Goal: Task Accomplishment & Management: Complete application form

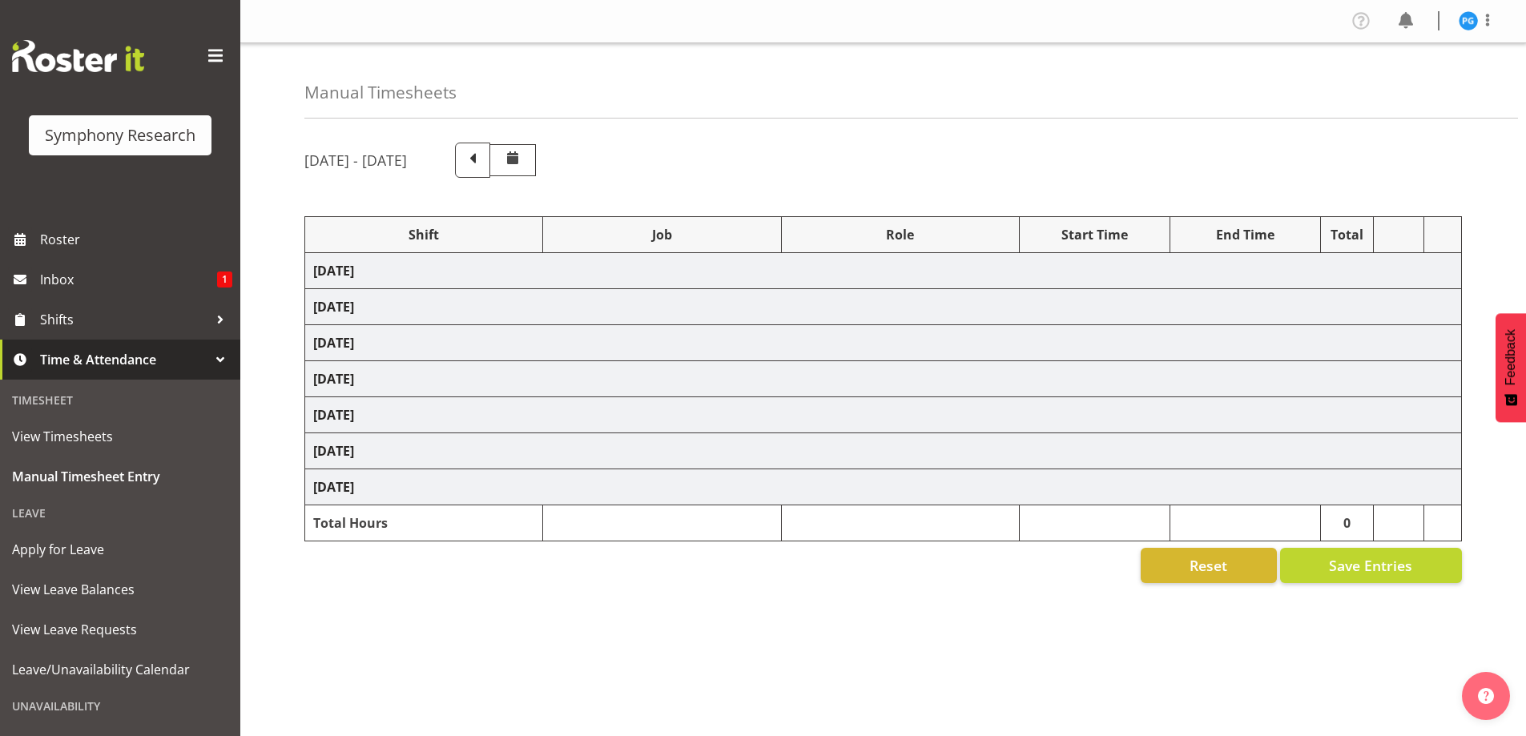
select select "26078"
select select "10587"
select select "47"
select select "26078"
select select "10631"
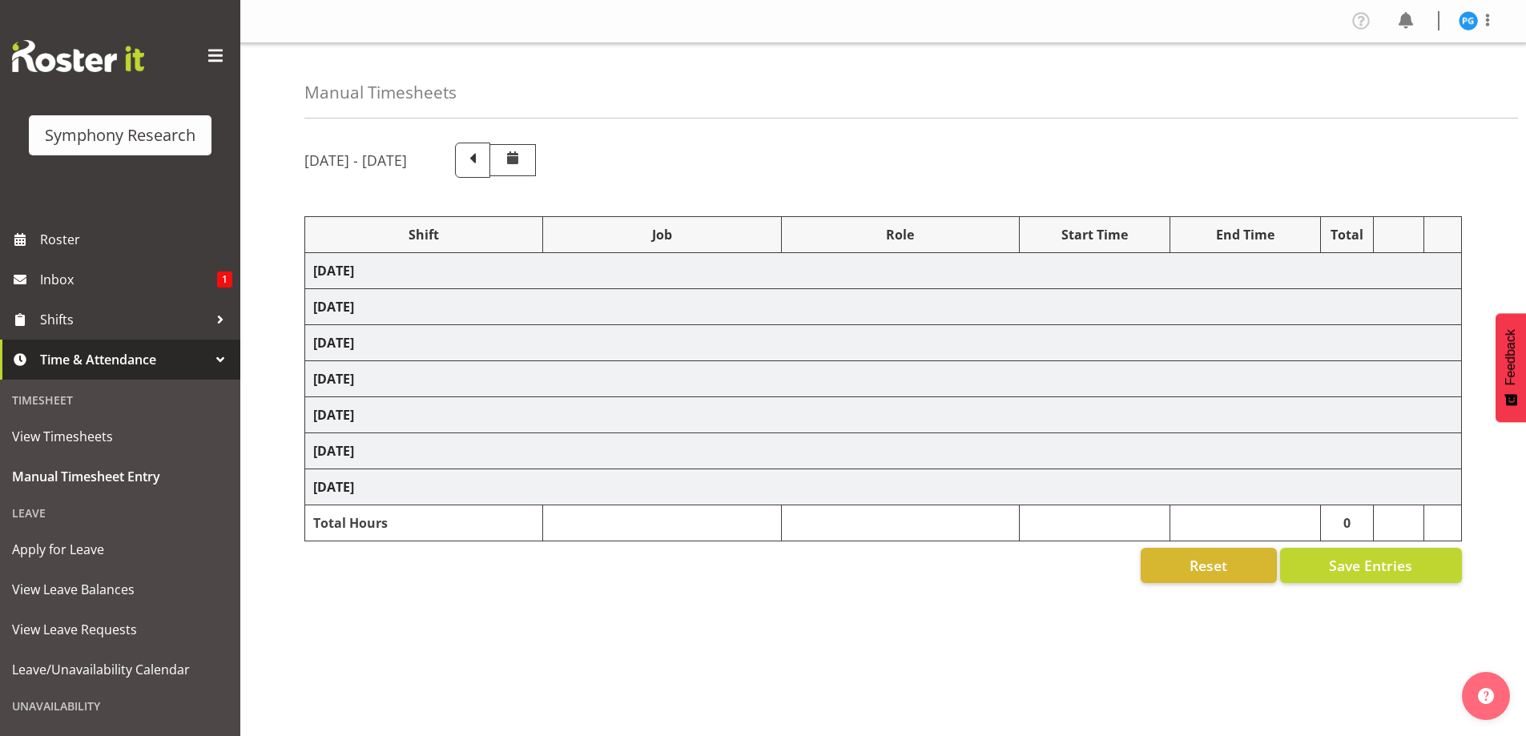
select select "47"
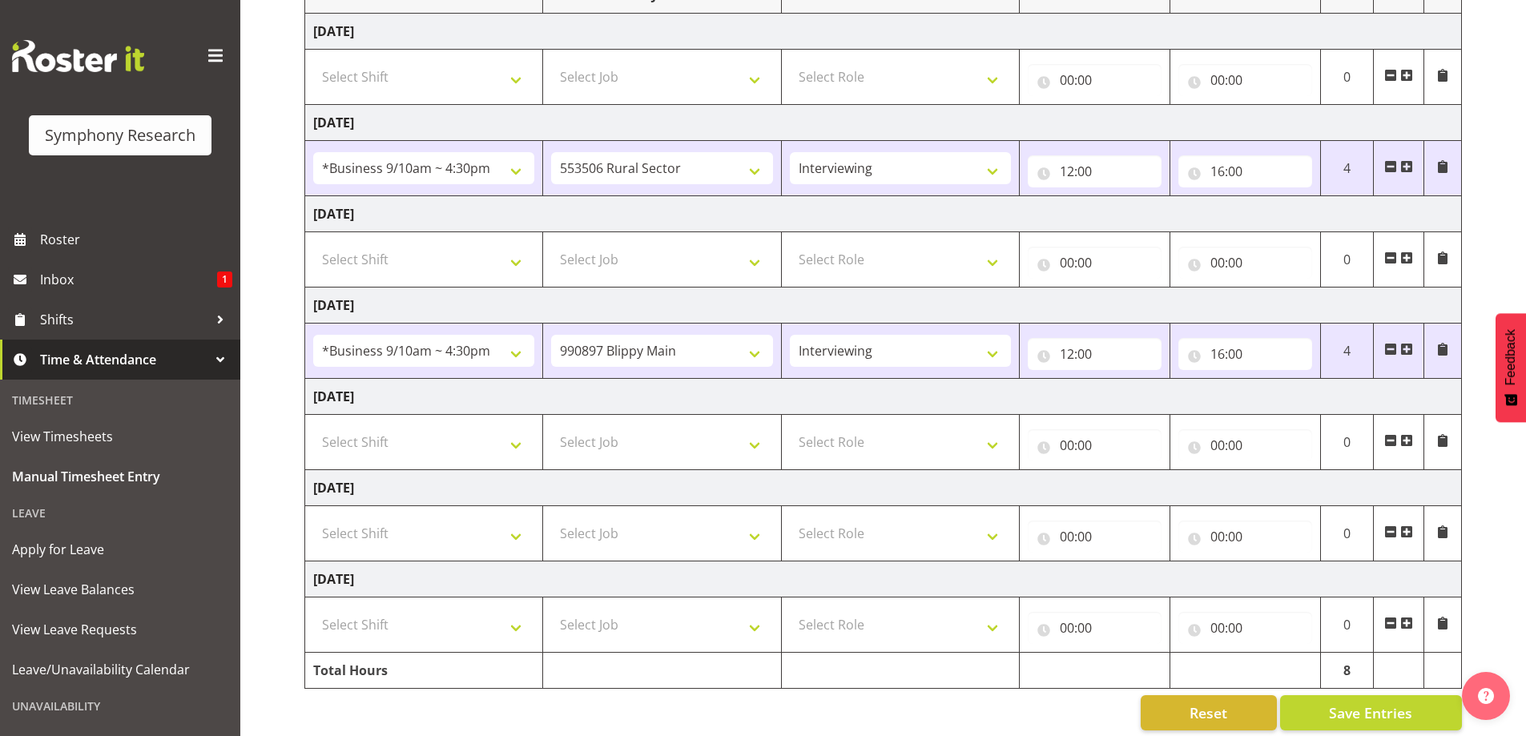
scroll to position [240, 0]
click at [520, 444] on select "Select Shift !!Weekend Residential (Roster IT Shift Label) *Business 9/10am ~ 4…" at bounding box center [423, 441] width 221 height 32
select select "26078"
click at [313, 425] on select "Select Shift !!Weekend Residential (Roster IT Shift Label) *Business 9/10am ~ 4…" at bounding box center [423, 441] width 221 height 32
click at [756, 445] on select "Select Job 550060 IF Admin 553492 World Poll Aus Wave 2 Main 2025 553493 World …" at bounding box center [661, 441] width 221 height 32
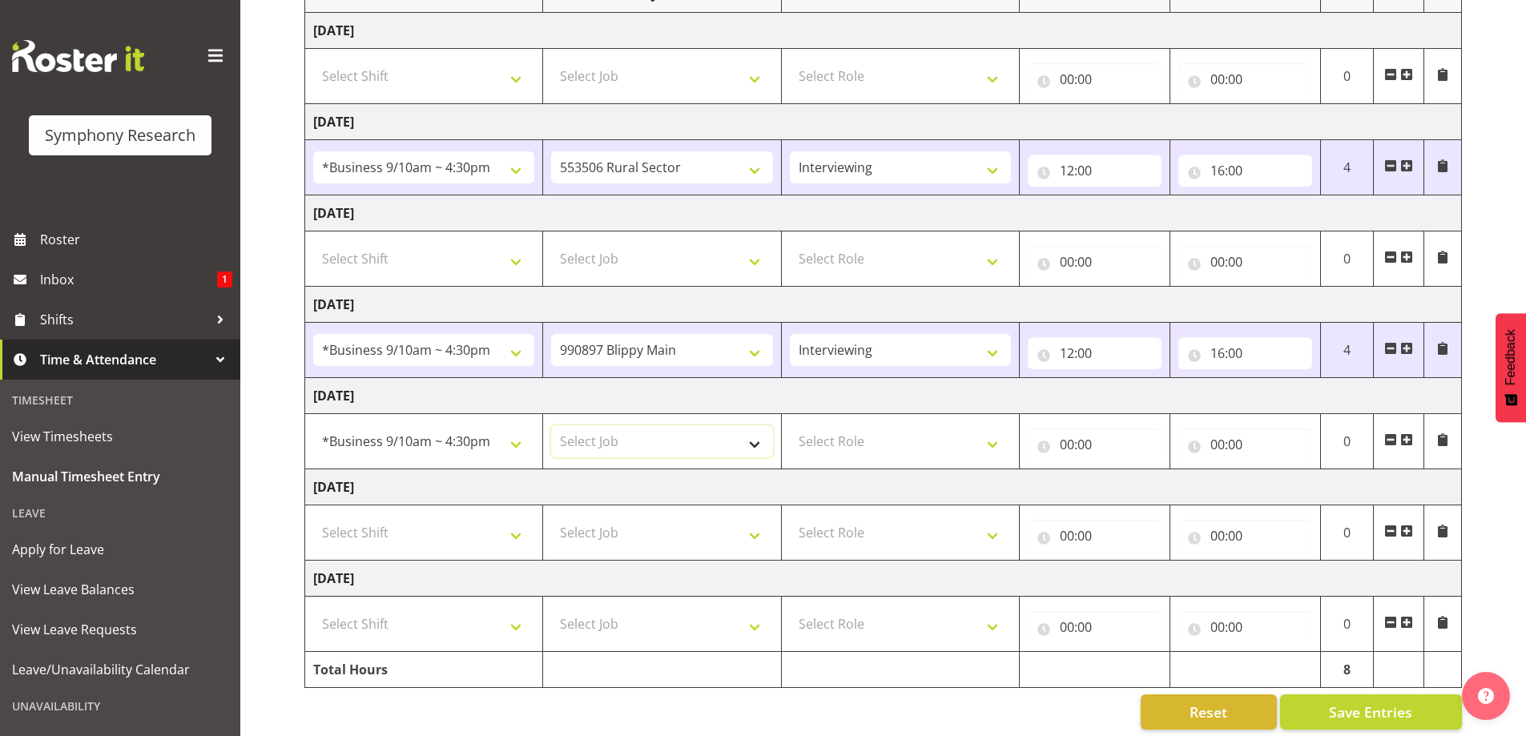
select select "10631"
click at [551, 425] on select "Select Job 550060 IF Admin 553492 World Poll Aus Wave 2 Main 2025 553493 World …" at bounding box center [661, 441] width 221 height 32
click at [994, 453] on select "Select Role Briefing Interviewing" at bounding box center [900, 441] width 221 height 32
select select "47"
click at [790, 425] on select "Select Role Briefing Interviewing" at bounding box center [900, 441] width 221 height 32
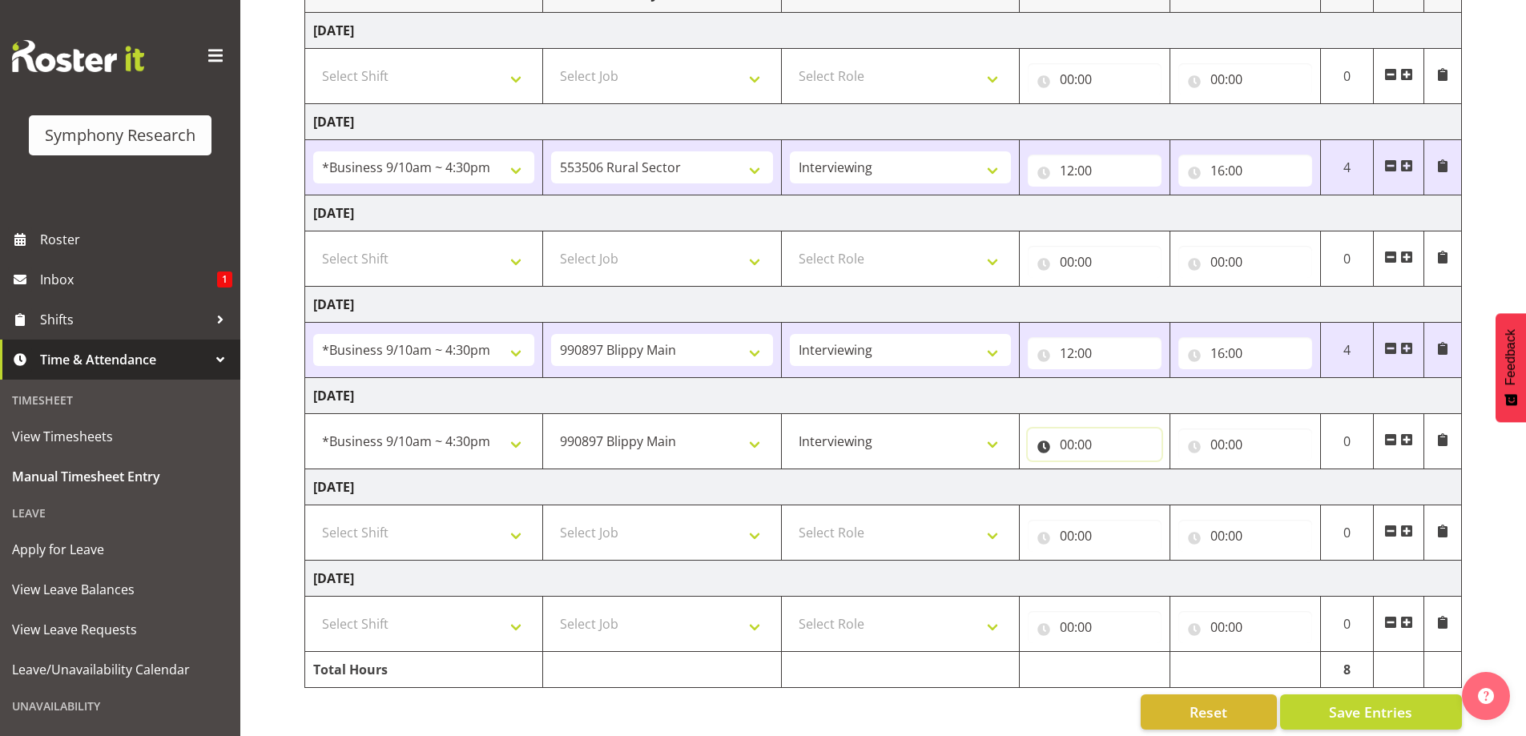
click at [1084, 450] on input "00:00" at bounding box center [1094, 444] width 134 height 32
click at [1128, 487] on select "00 01 02 03 04 05 06 07 08 09 10 11 12 13 14 15 16 17 18 19 20 21 22 23" at bounding box center [1137, 486] width 36 height 32
select select "12"
click at [1119, 470] on select "00 01 02 03 04 05 06 07 08 09 10 11 12 13 14 15 16 17 18 19 20 21 22 23" at bounding box center [1137, 486] width 36 height 32
type input "12:00"
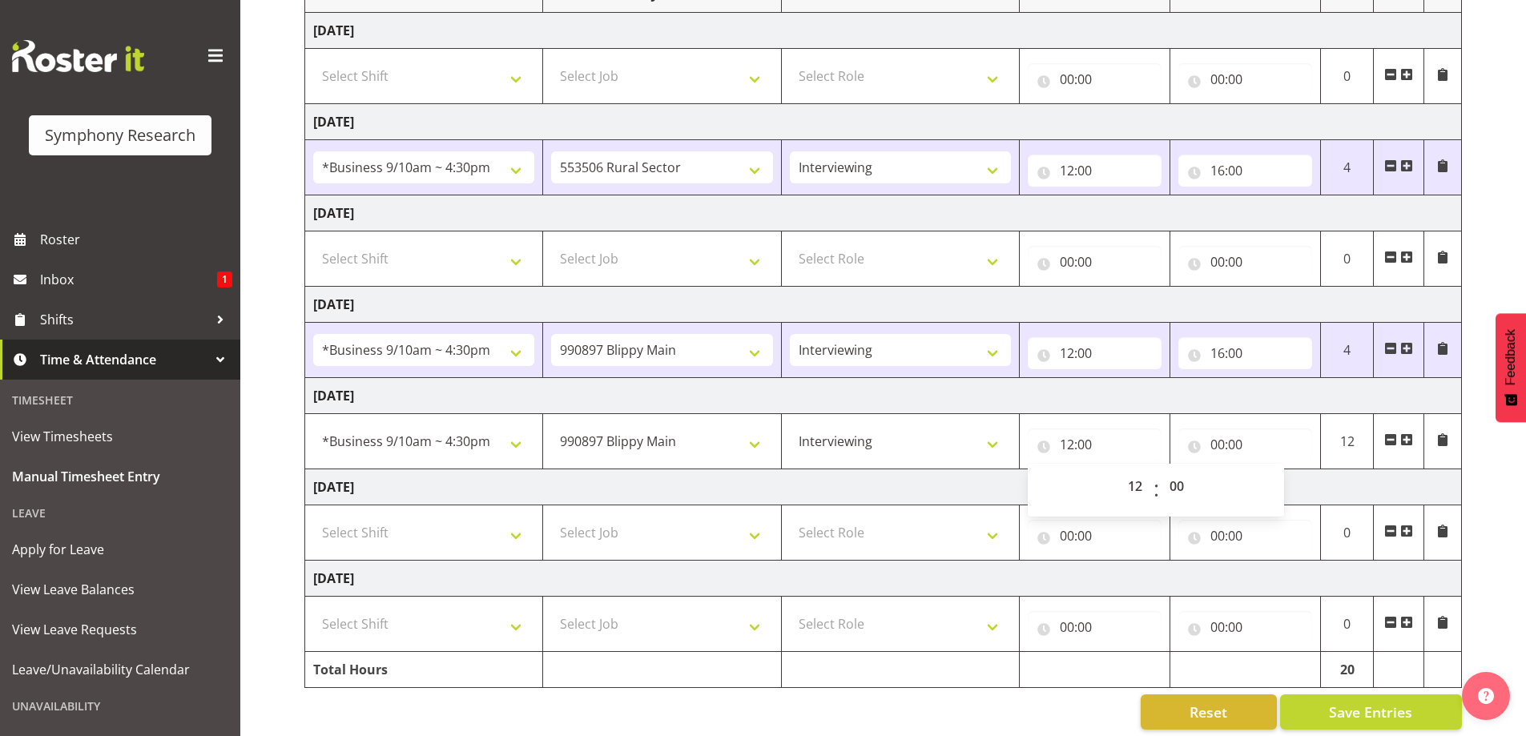
click at [1112, 381] on td "[DATE]" at bounding box center [883, 396] width 1156 height 36
click at [1229, 452] on input "00:00" at bounding box center [1245, 444] width 134 height 32
click at [1284, 497] on select "00 01 02 03 04 05 06 07 08 09 10 11 12 13 14 15 16 17 18 19 20 21 22 23" at bounding box center [1287, 486] width 36 height 32
select select "16"
click at [1269, 470] on select "00 01 02 03 04 05 06 07 08 09 10 11 12 13 14 15 16 17 18 19 20 21 22 23" at bounding box center [1287, 486] width 36 height 32
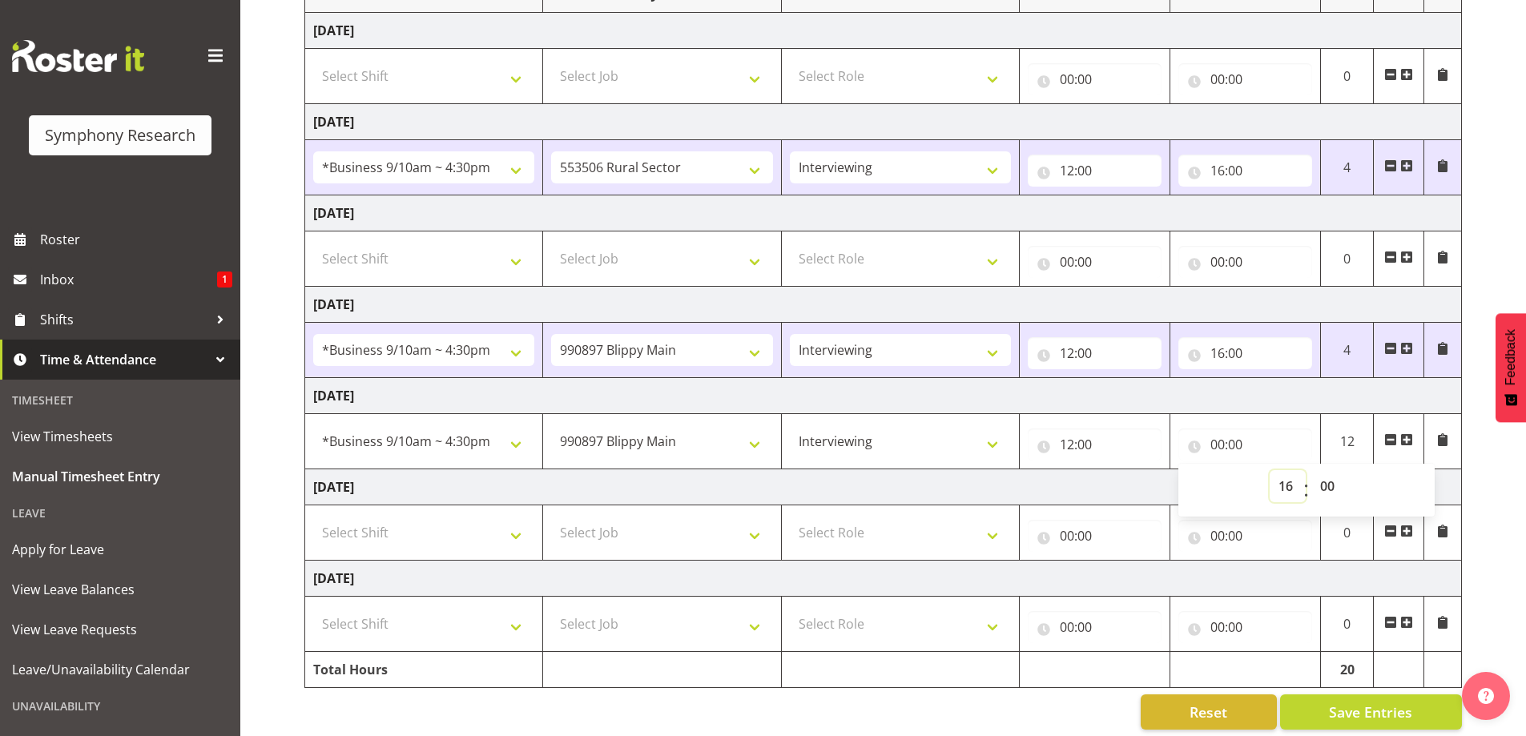
type input "16:00"
click at [1329, 487] on select "00 01 02 03 04 05 06 07 08 09 10 11 12 13 14 15 16 17 18 19 20 21 22 23 24 25 2…" at bounding box center [1329, 486] width 36 height 32
select select "30"
click at [1311, 470] on select "00 01 02 03 04 05 06 07 08 09 10 11 12 13 14 15 16 17 18 19 20 21 22 23 24 25 2…" at bounding box center [1329, 486] width 36 height 32
type input "16:30"
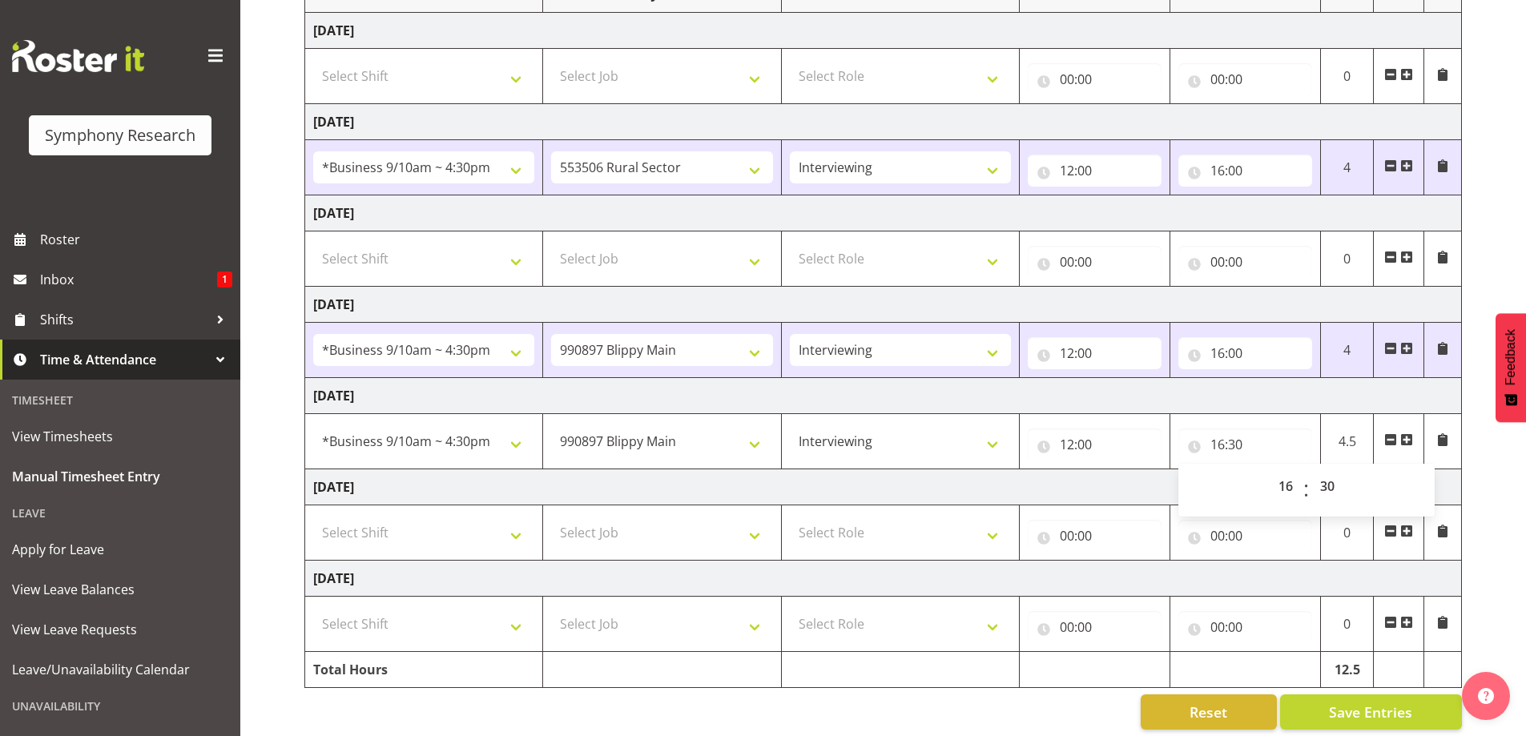
click at [1302, 395] on td "[DATE]" at bounding box center [883, 396] width 1156 height 36
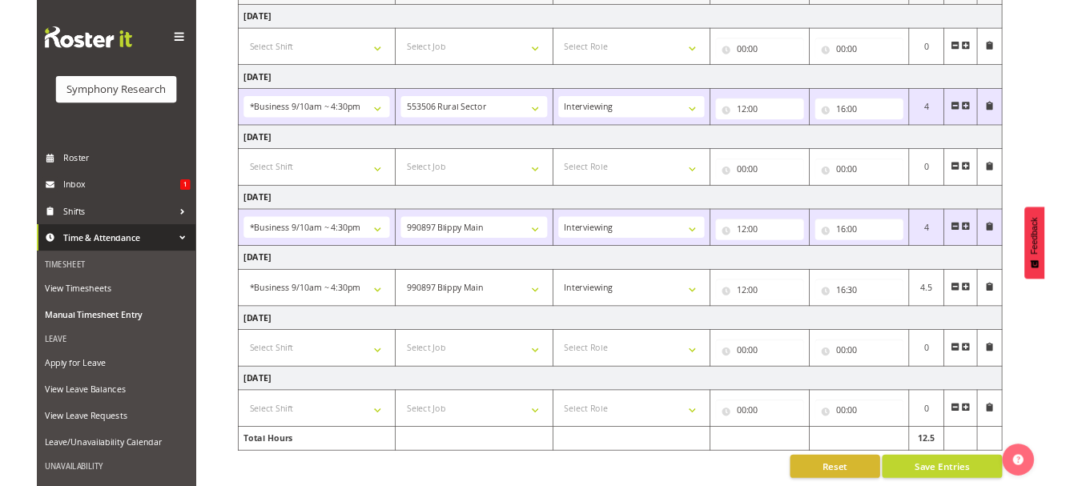
scroll to position [258, 0]
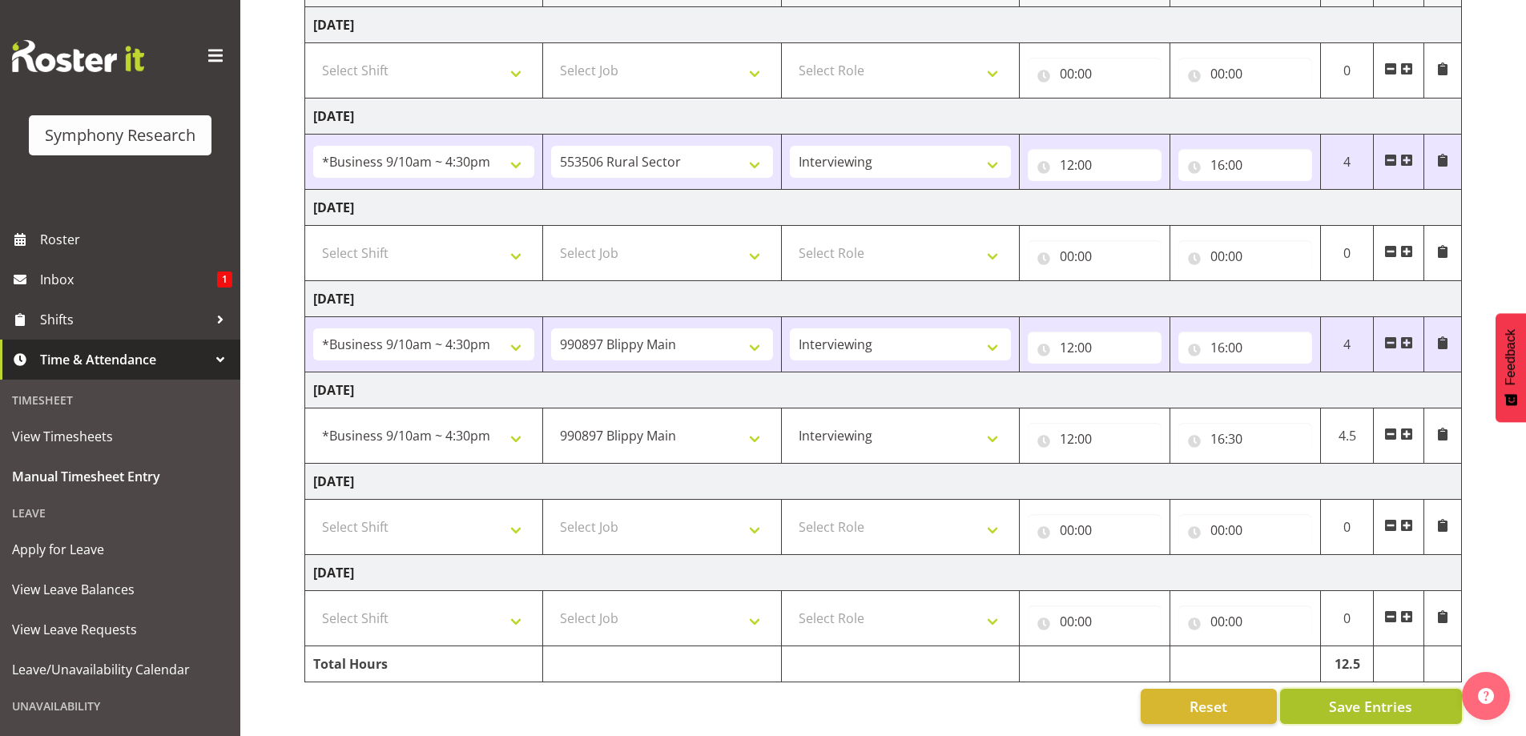
click at [1369, 702] on span "Save Entries" at bounding box center [1370, 706] width 83 height 21
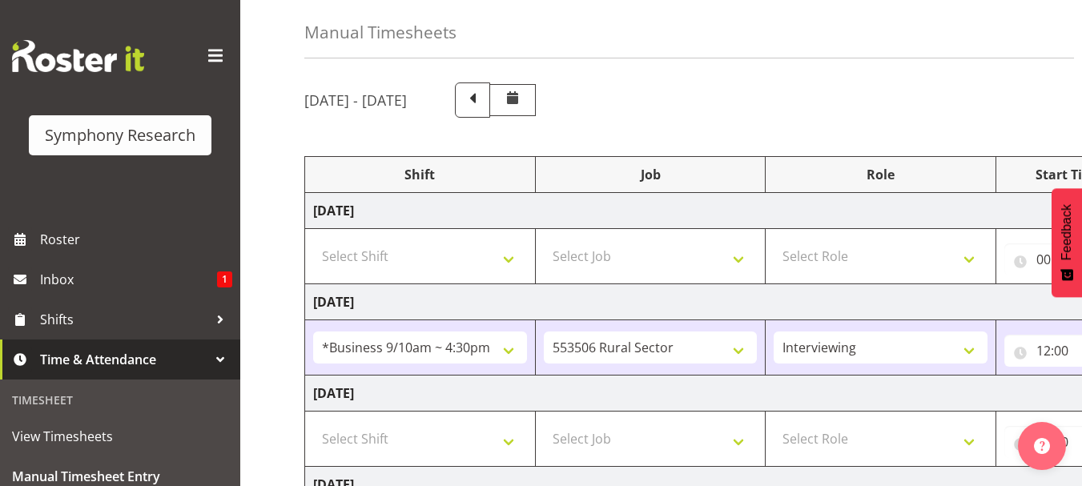
scroll to position [27, 0]
